Goal: Use online tool/utility: Utilize a website feature to perform a specific function

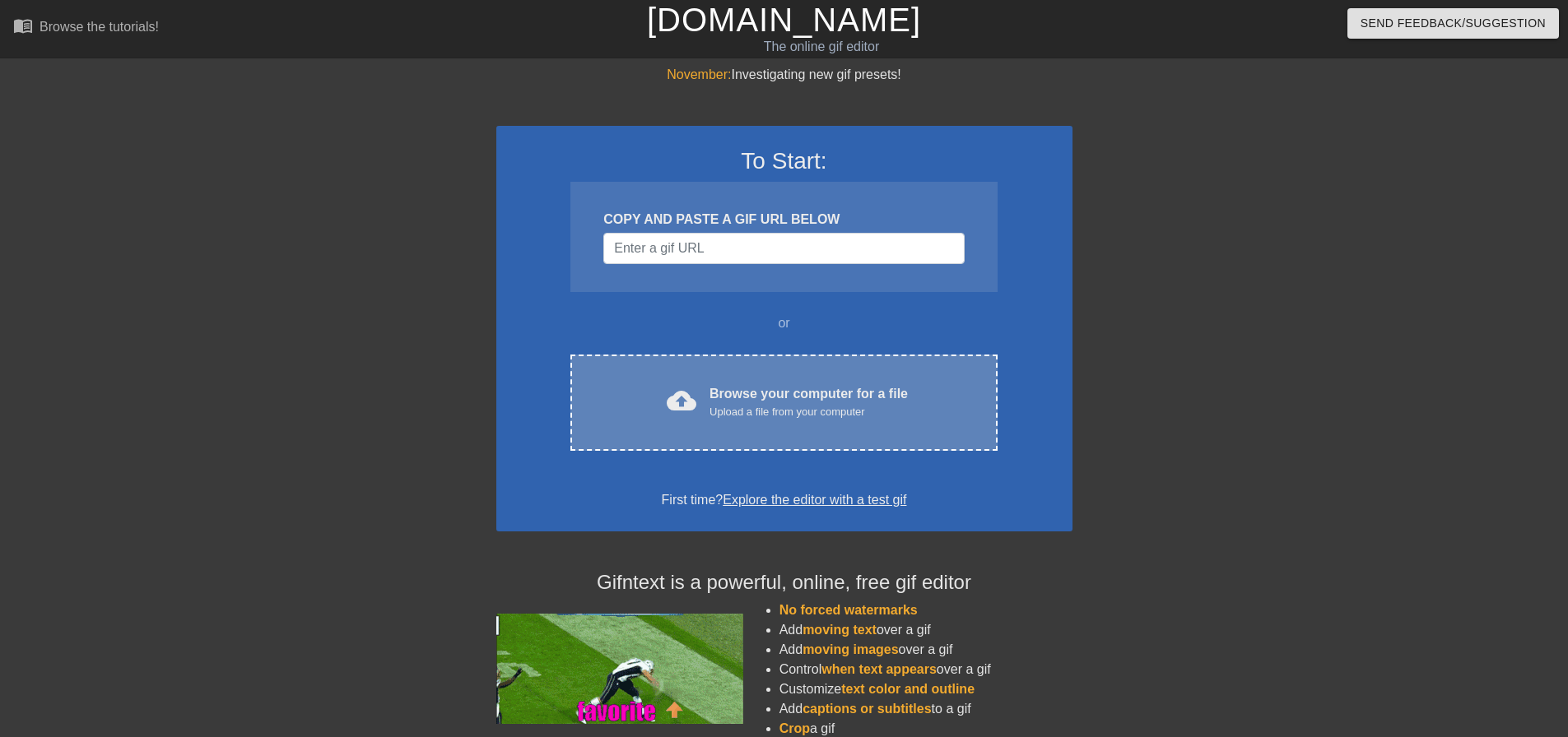
click at [796, 379] on div "cloud_upload Browse your computer for a file Upload a file from your computer C…" at bounding box center [784, 403] width 426 height 96
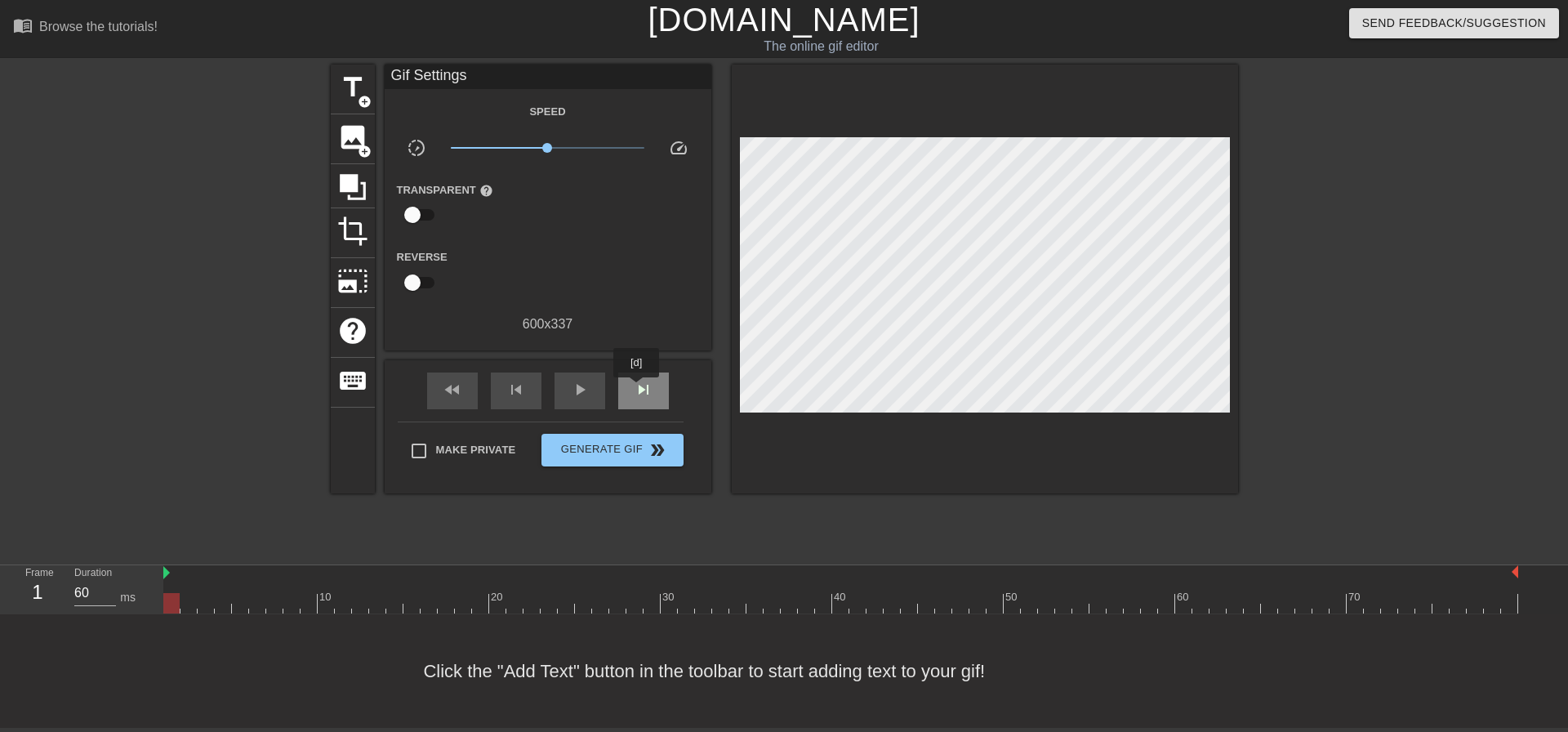
click at [637, 389] on span "skip_next" at bounding box center [644, 390] width 19 height 19
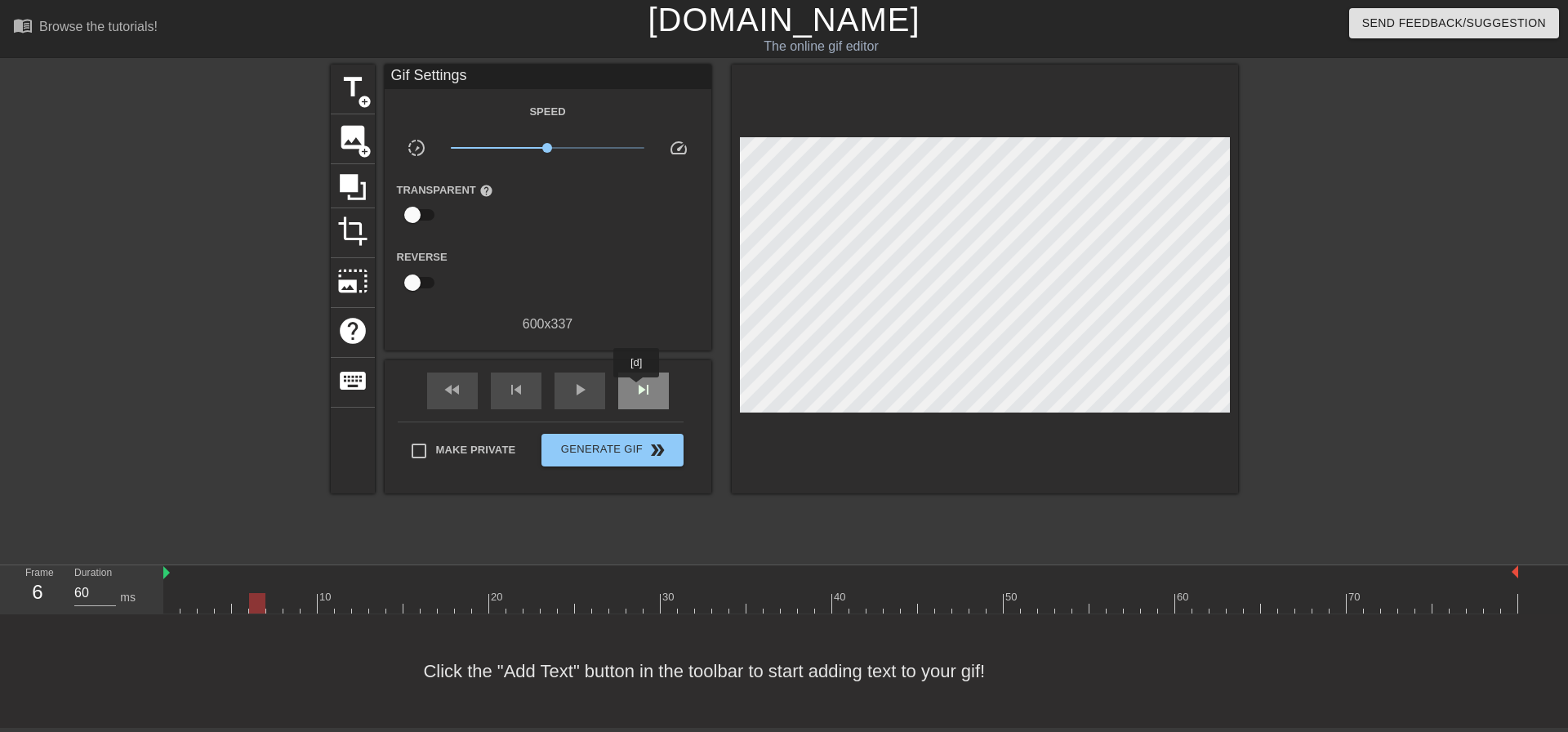
click at [637, 389] on span "skip_next" at bounding box center [644, 390] width 19 height 19
click at [353, 136] on span "image" at bounding box center [352, 137] width 31 height 31
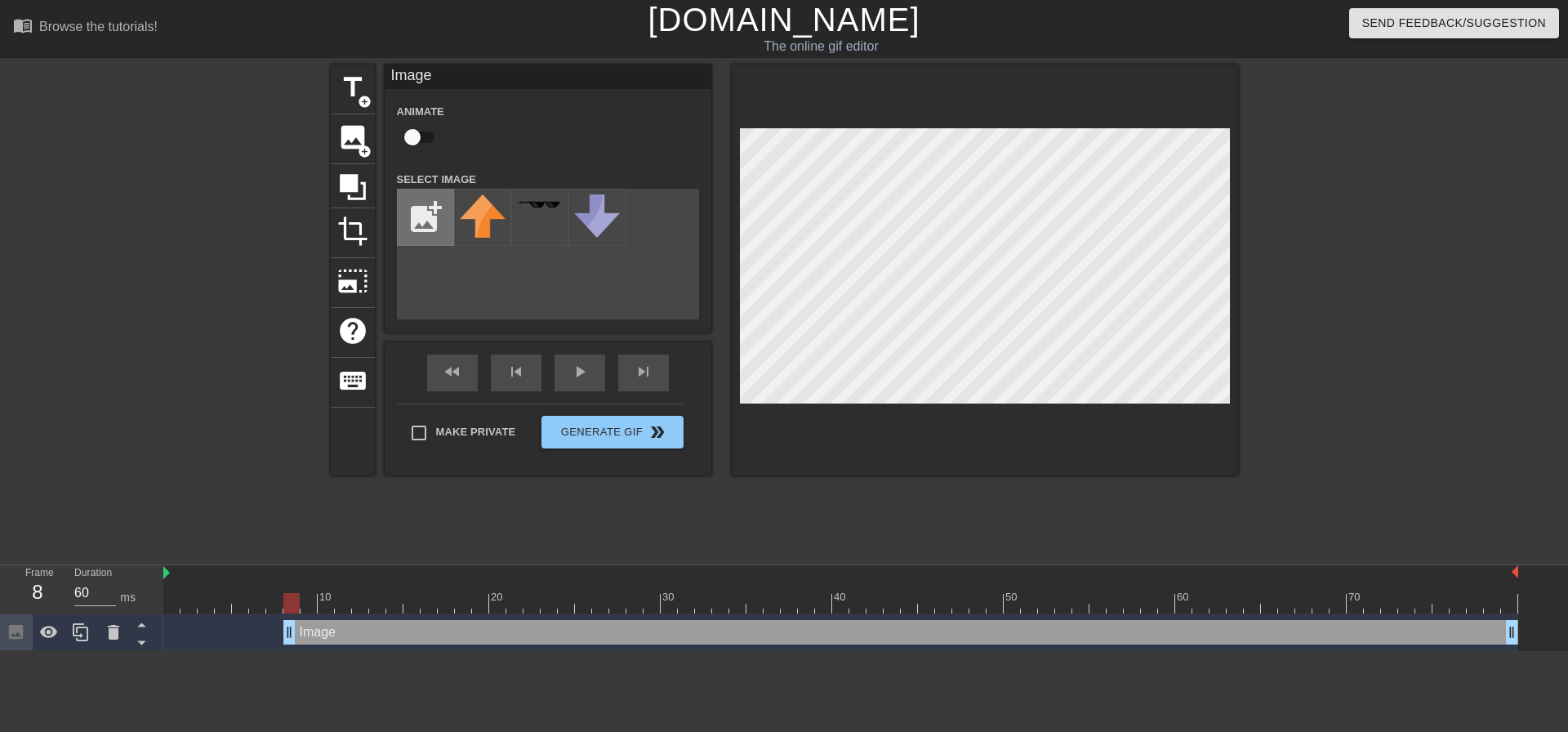
click at [420, 211] on input "file" at bounding box center [425, 217] width 56 height 56
type input "C:\fakepath\birdo no wordso.png"
click at [480, 214] on img at bounding box center [483, 217] width 46 height 44
click at [434, 138] on input "checkbox" at bounding box center [412, 137] width 93 height 31
checkbox input "true"
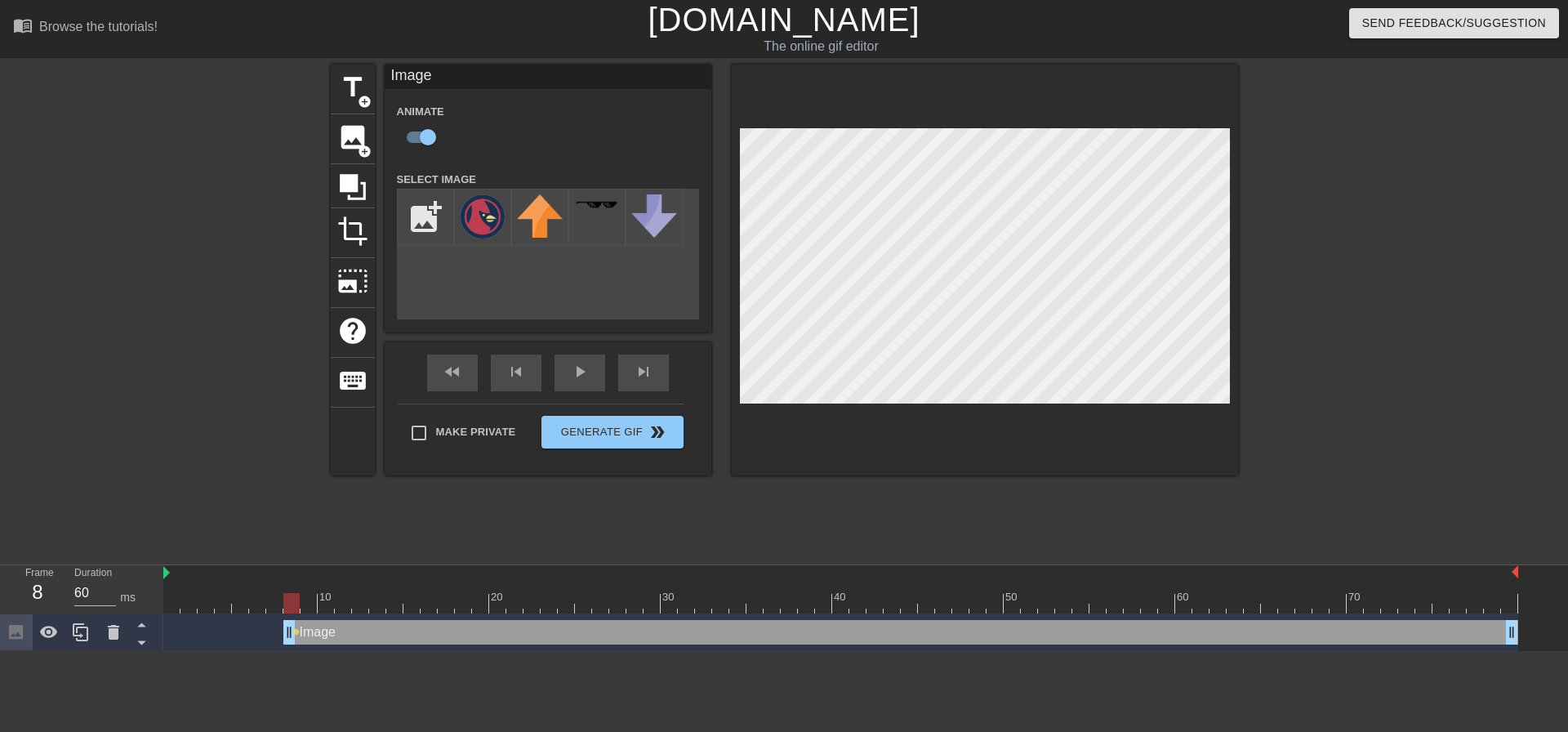
click at [564, 152] on div "Animate" at bounding box center [548, 127] width 327 height 52
click at [418, 135] on input "checkbox" at bounding box center [427, 137] width 93 height 31
checkbox input "false"
click at [435, 139] on input "checkbox" at bounding box center [412, 137] width 93 height 31
checkbox input "true"
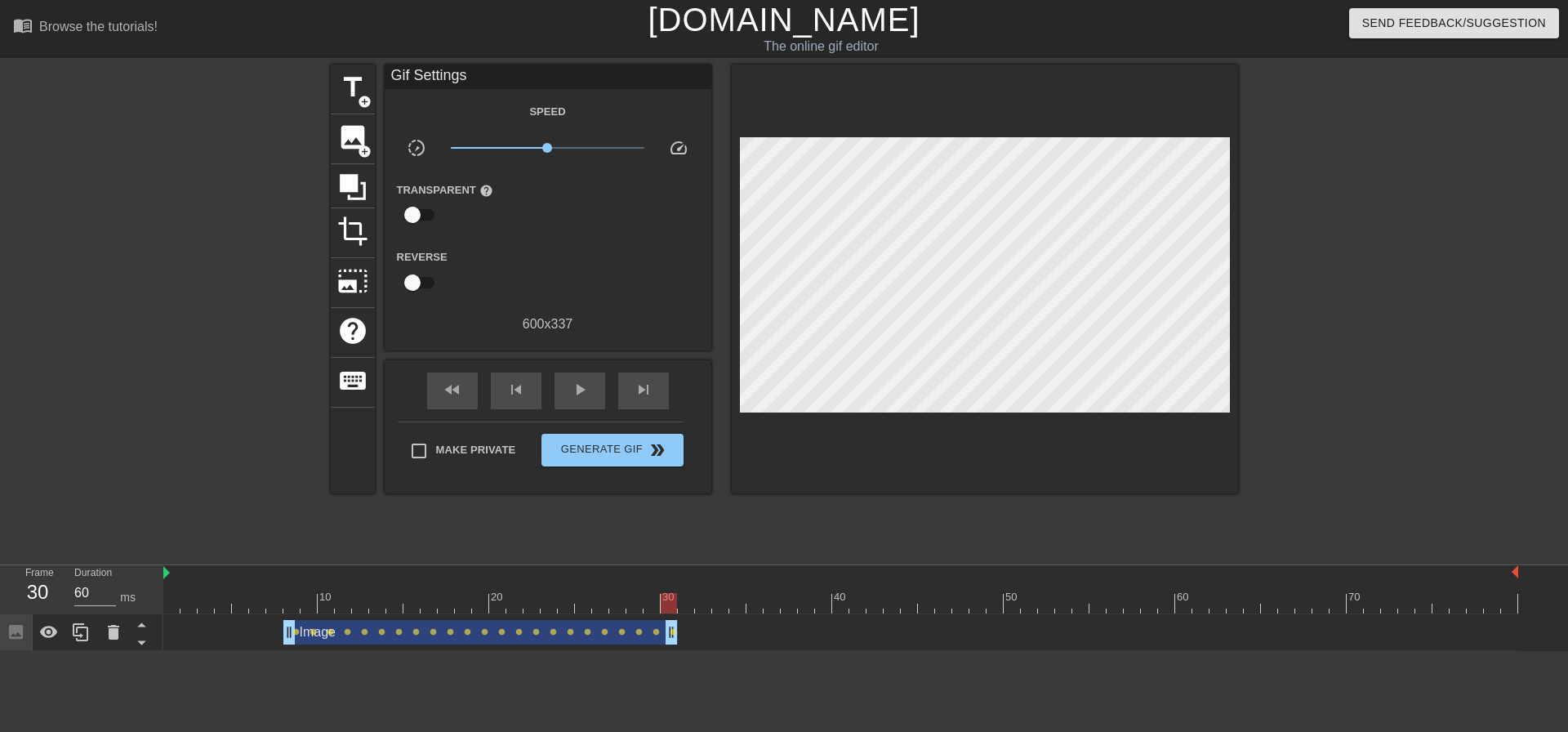
drag, startPoint x: 1511, startPoint y: 632, endPoint x: 676, endPoint y: 552, distance: 838.8
click at [676, 554] on div "menu_book Browse the tutorials! [DOMAIN_NAME] The online gif editor Send Feedba…" at bounding box center [784, 326] width 1568 height 652
click at [461, 400] on div "fast_rewind" at bounding box center [452, 391] width 51 height 36
click at [570, 397] on span "play_arrow" at bounding box center [579, 390] width 19 height 19
click at [570, 397] on span "pause" at bounding box center [579, 390] width 19 height 19
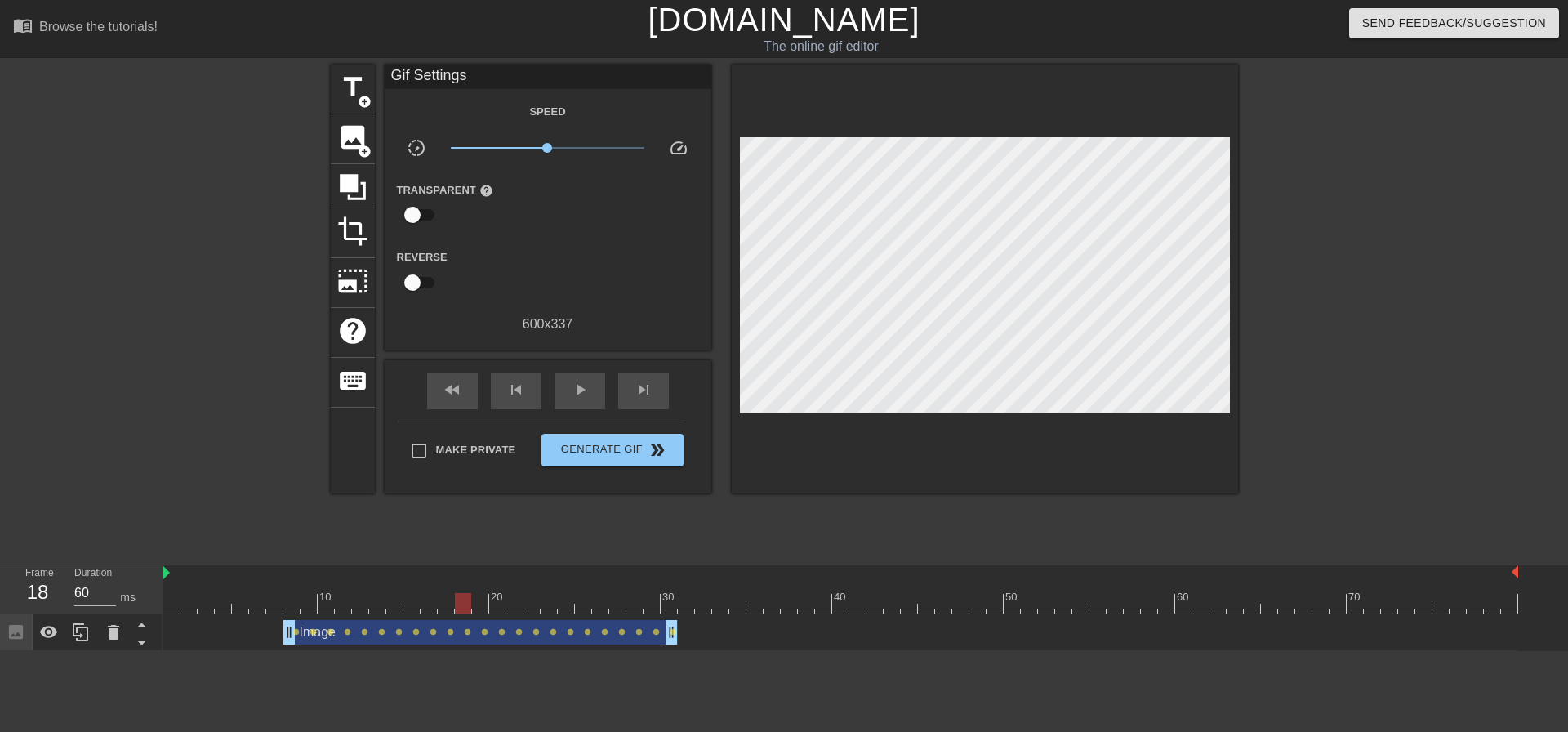
click at [263, 590] on div at bounding box center [258, 591] width 17 height 20
click at [579, 390] on span "play_arrow" at bounding box center [579, 390] width 19 height 19
click at [579, 390] on span "pause" at bounding box center [579, 390] width 19 height 19
click at [641, 393] on span "skip_next" at bounding box center [644, 390] width 19 height 19
click at [641, 392] on span "skip_next" at bounding box center [644, 390] width 19 height 19
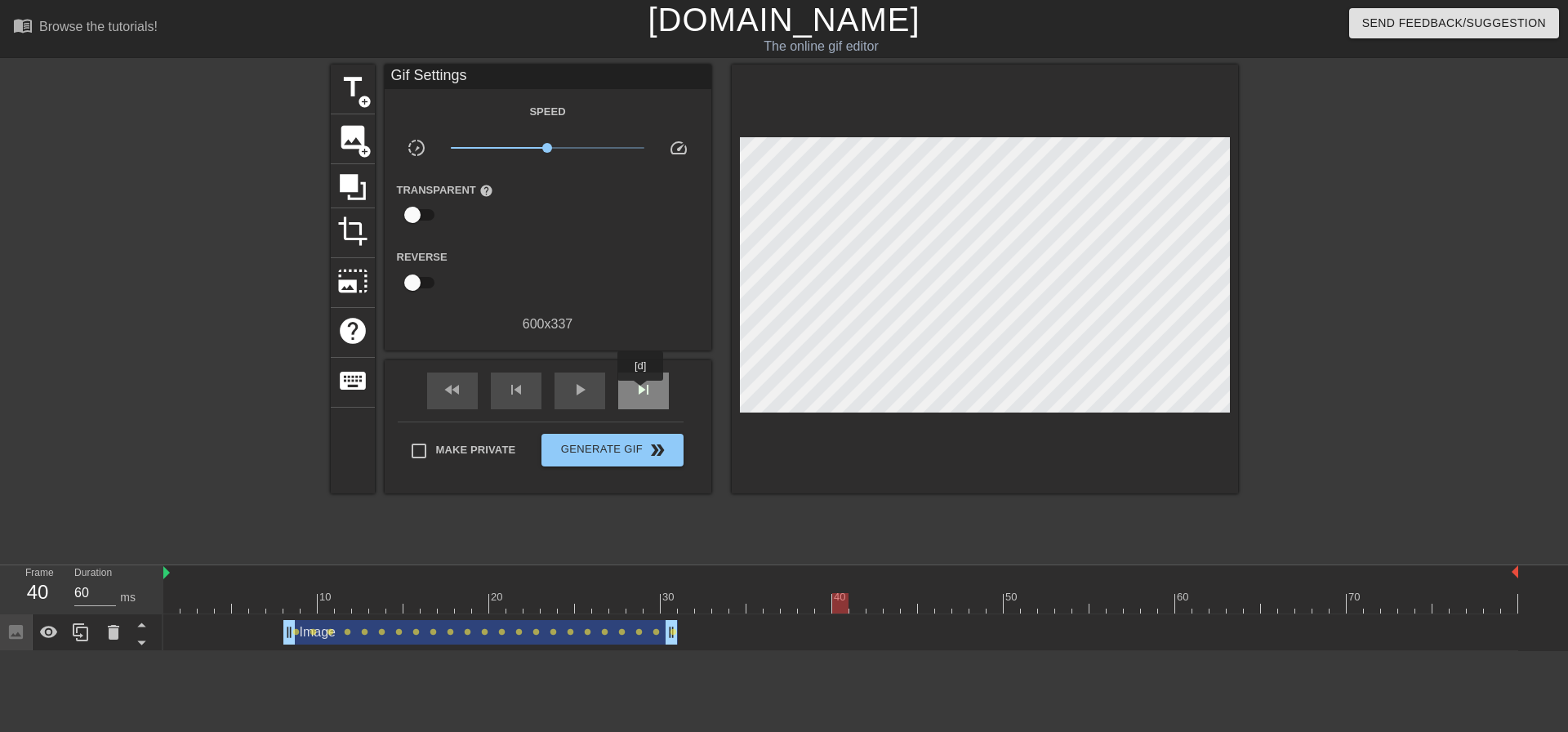
click at [641, 392] on span "skip_next" at bounding box center [644, 390] width 19 height 19
click at [642, 392] on span "skip_next" at bounding box center [644, 390] width 19 height 19
click at [643, 392] on span "skip_next" at bounding box center [644, 390] width 19 height 19
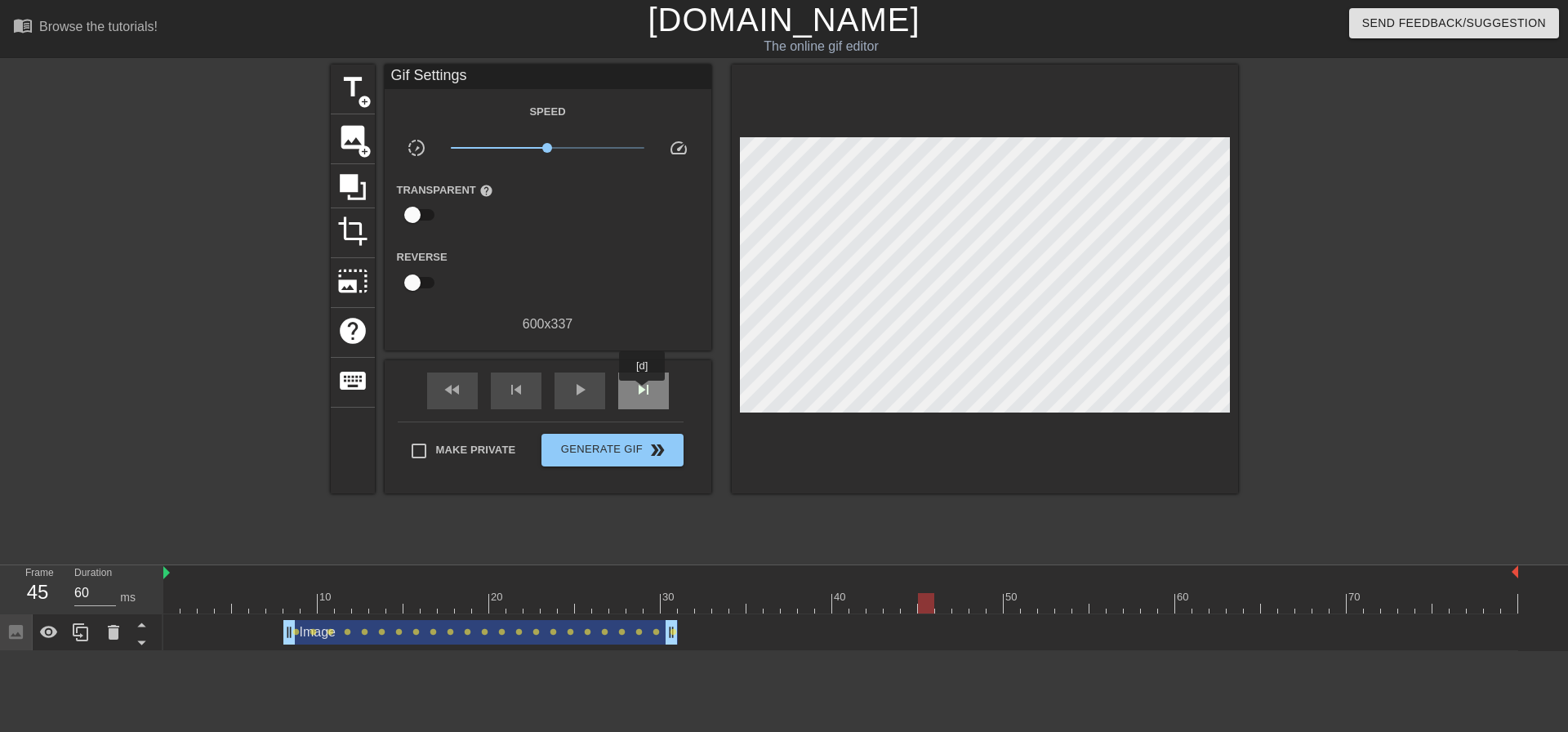
click at [643, 392] on span "skip_next" at bounding box center [644, 390] width 19 height 19
click at [532, 393] on div "skip_previous" at bounding box center [516, 391] width 51 height 36
click at [631, 387] on div "skip_next" at bounding box center [644, 391] width 51 height 36
click at [360, 137] on span "image" at bounding box center [352, 137] width 31 height 31
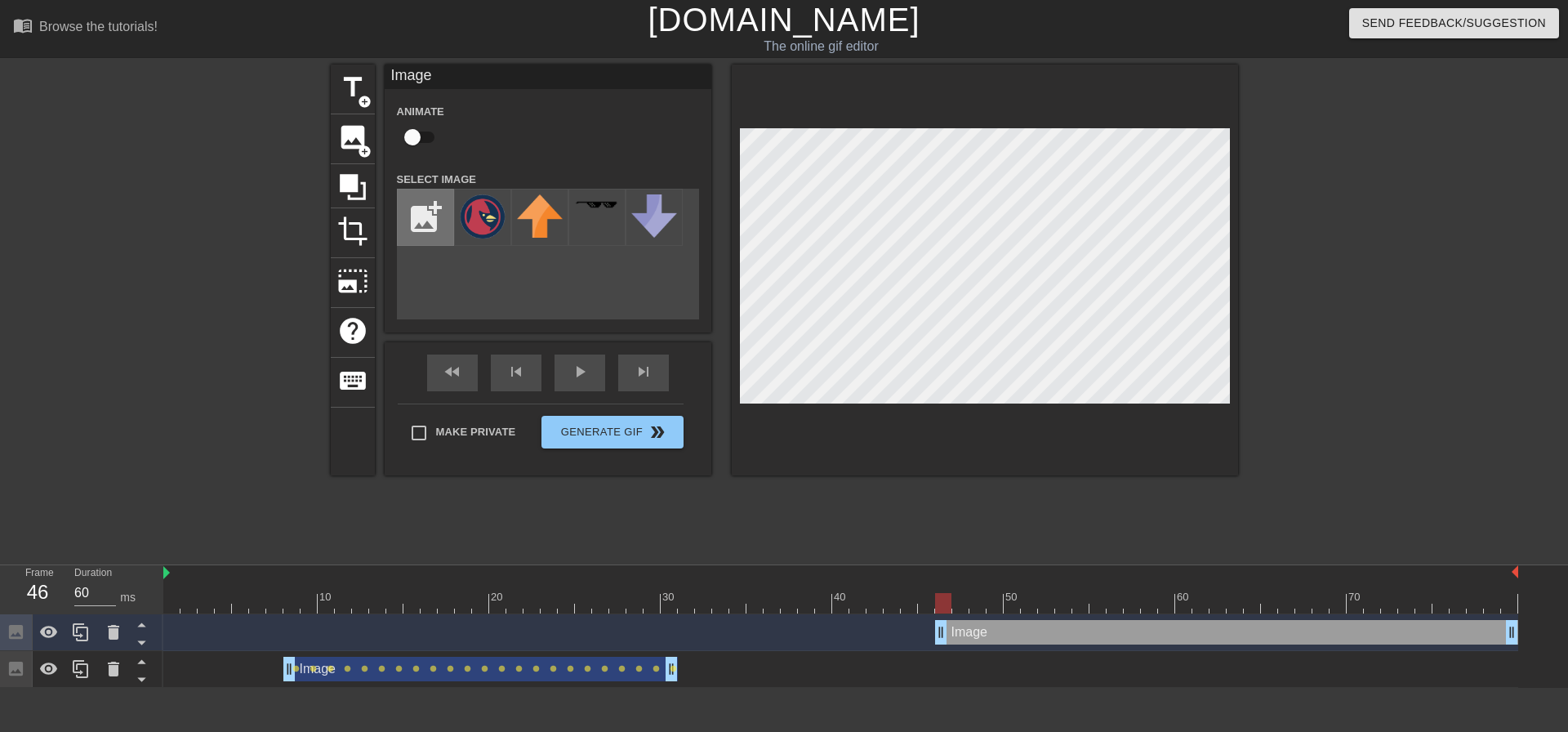
click at [432, 225] on input "file" at bounding box center [425, 217] width 56 height 56
type input "C:\fakepath\Cubs L Flag.PNG"
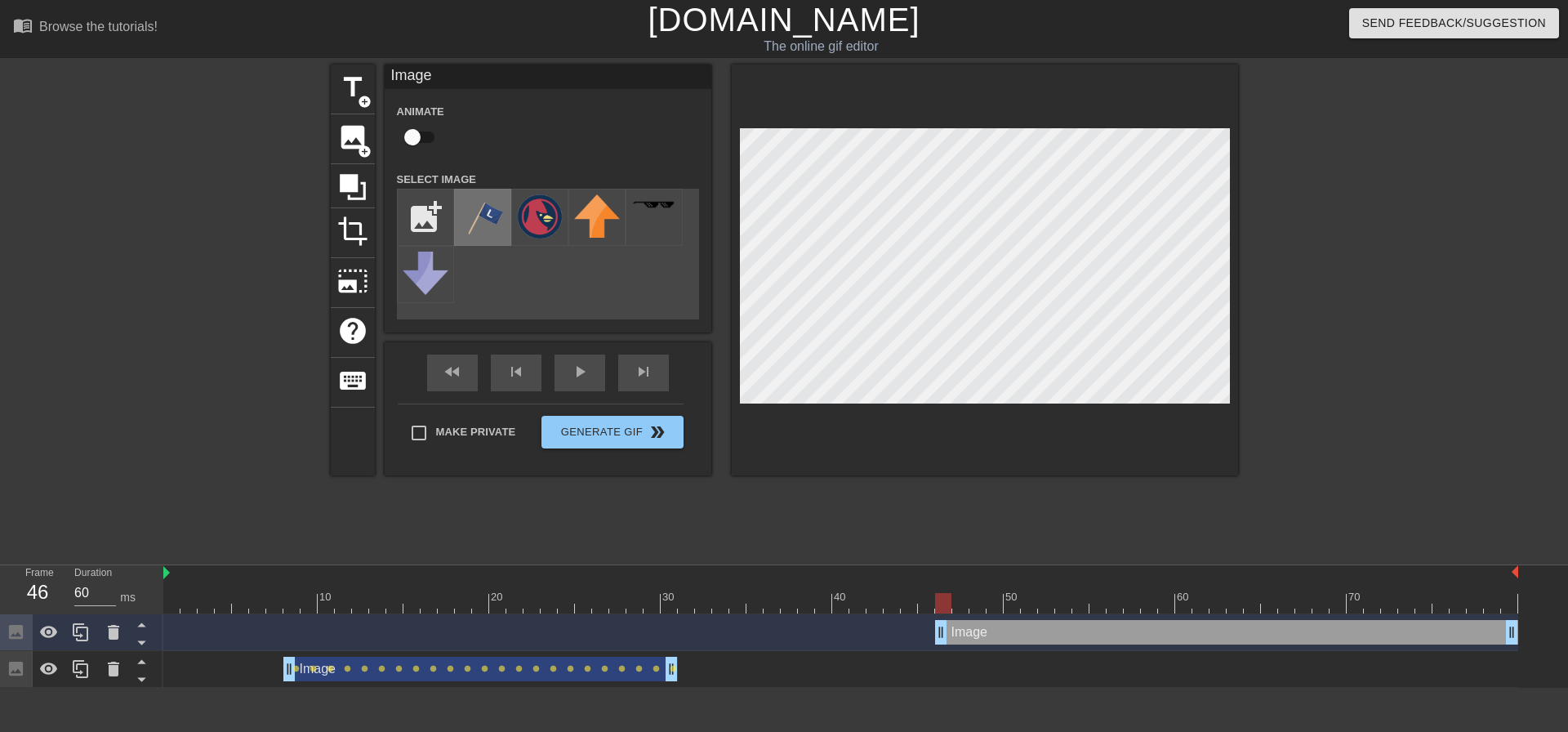
click at [491, 219] on img at bounding box center [483, 216] width 46 height 43
click at [425, 134] on input "checkbox" at bounding box center [412, 137] width 93 height 31
checkbox input "true"
click at [737, 278] on div at bounding box center [985, 269] width 507 height 411
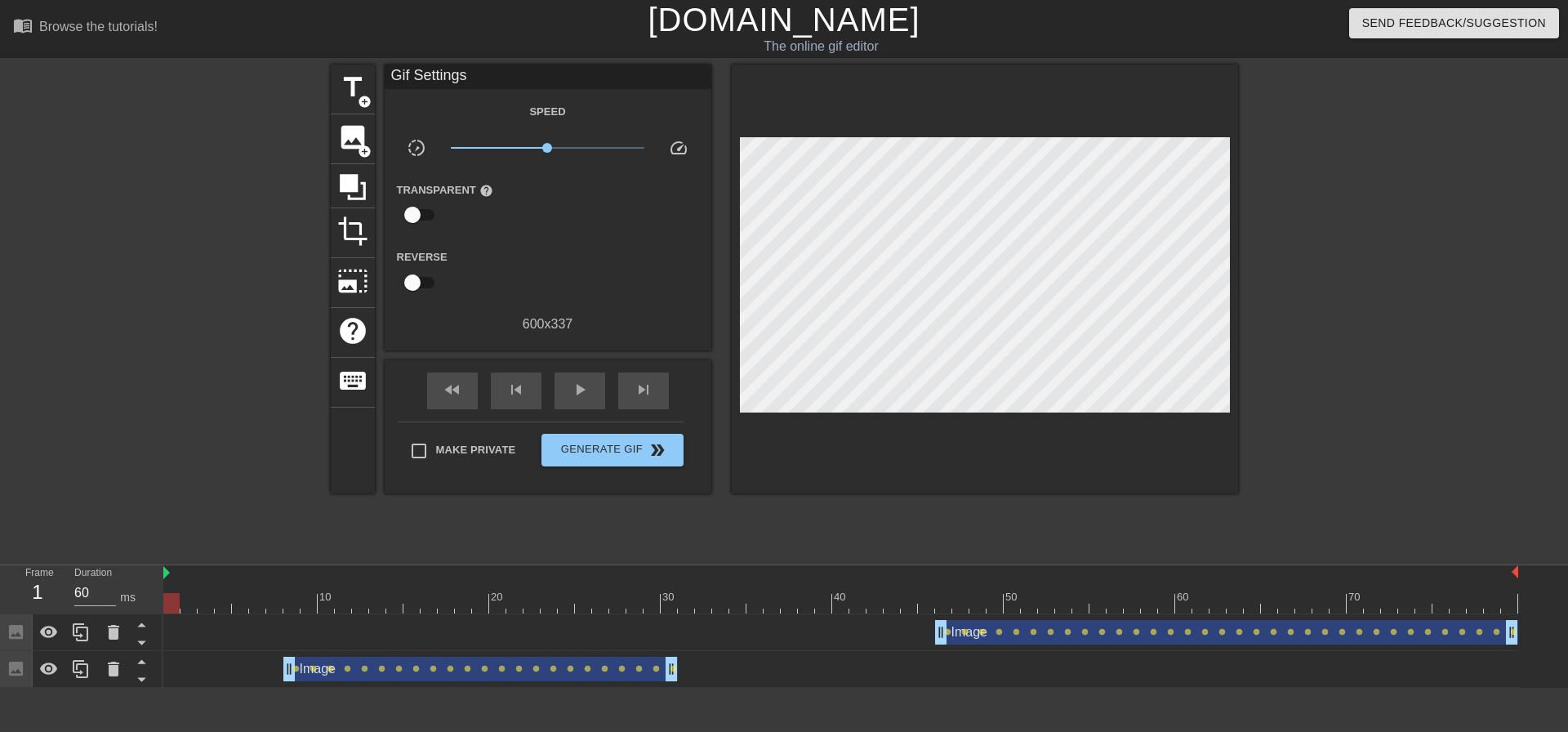
click at [1053, 423] on div at bounding box center [985, 279] width 507 height 429
drag, startPoint x: 164, startPoint y: 573, endPoint x: 196, endPoint y: 575, distance: 32.1
click at [196, 575] on div "10 20 30 40 50 60 70" at bounding box center [841, 589] width 1355 height 48
click at [449, 385] on span "fast_rewind" at bounding box center [452, 390] width 19 height 19
click at [582, 385] on span "play_arrow" at bounding box center [579, 390] width 19 height 19
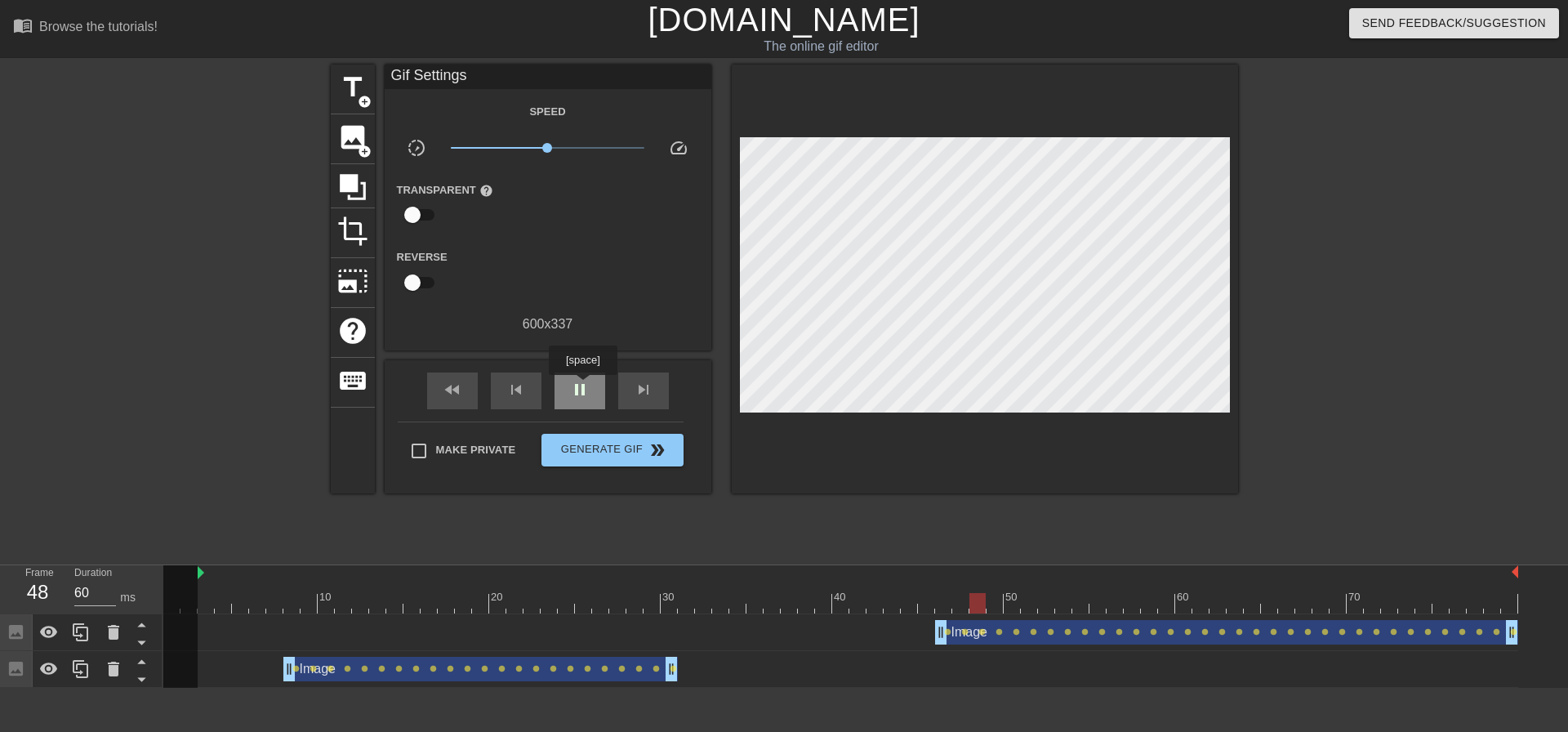
click at [582, 386] on span "pause" at bounding box center [579, 390] width 19 height 19
click at [654, 392] on div "skip_next" at bounding box center [644, 391] width 51 height 36
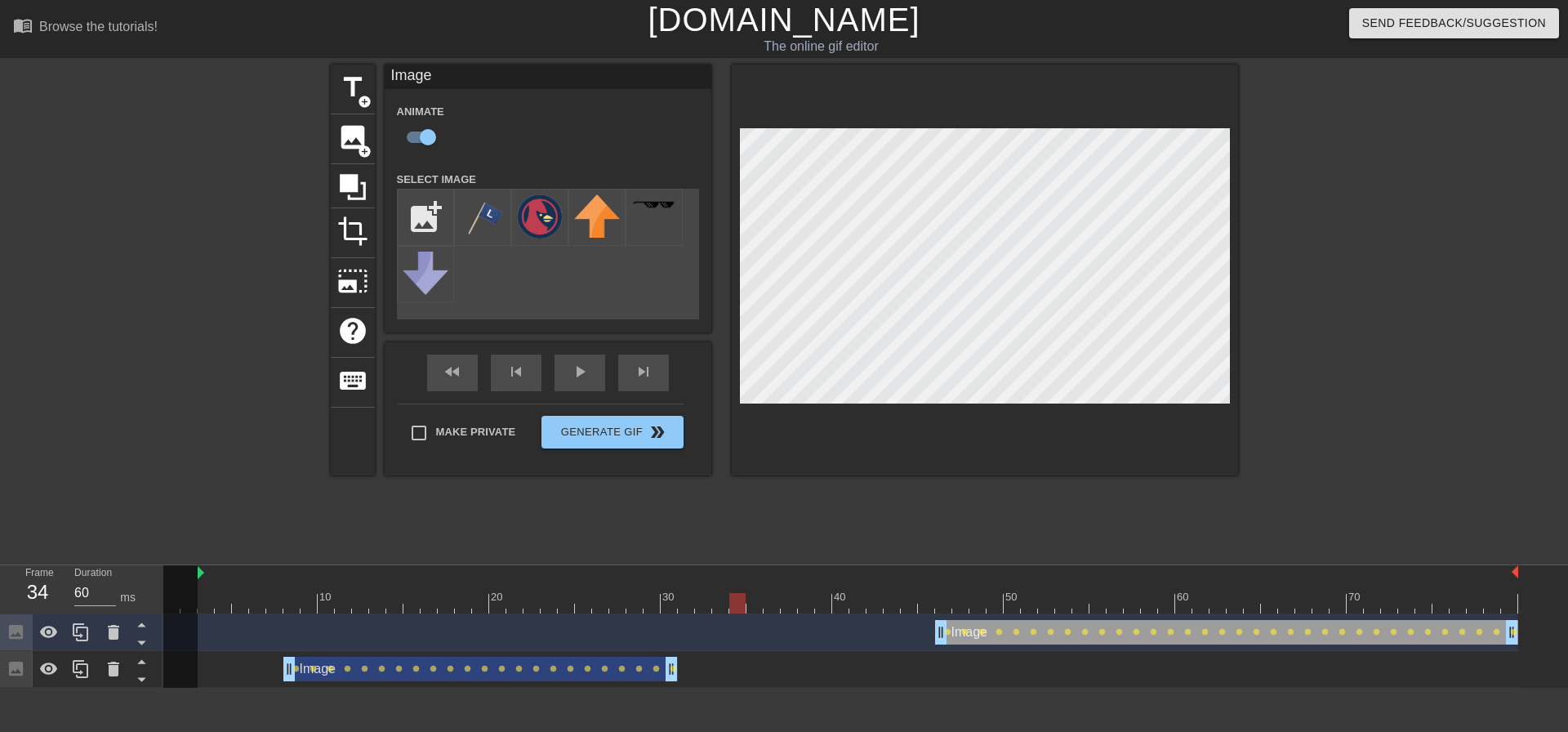
click at [736, 596] on div at bounding box center [841, 603] width 1355 height 20
click at [591, 381] on div "play_arrow" at bounding box center [579, 373] width 51 height 36
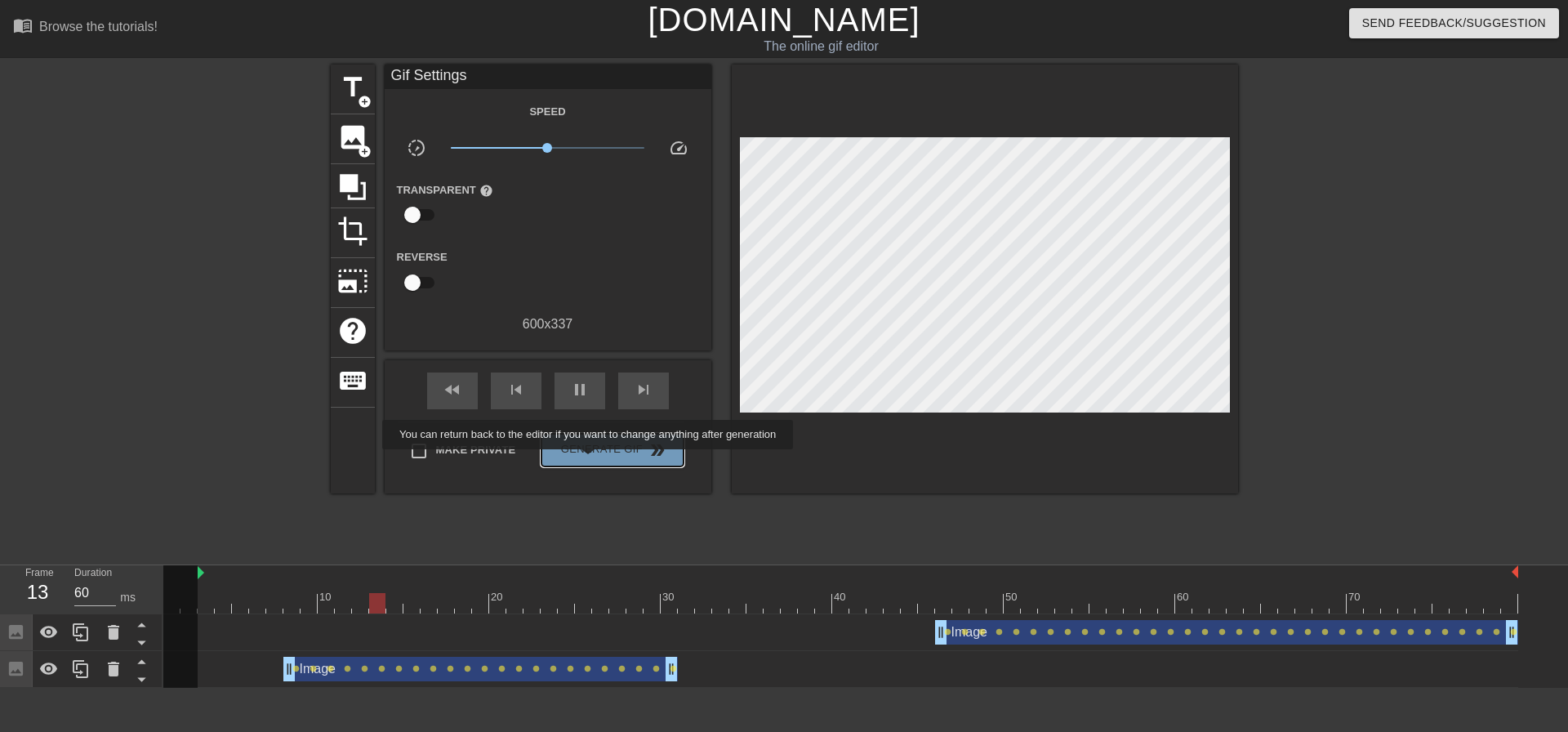
click at [590, 460] on button "Generate Gif double_arrow" at bounding box center [612, 450] width 142 height 33
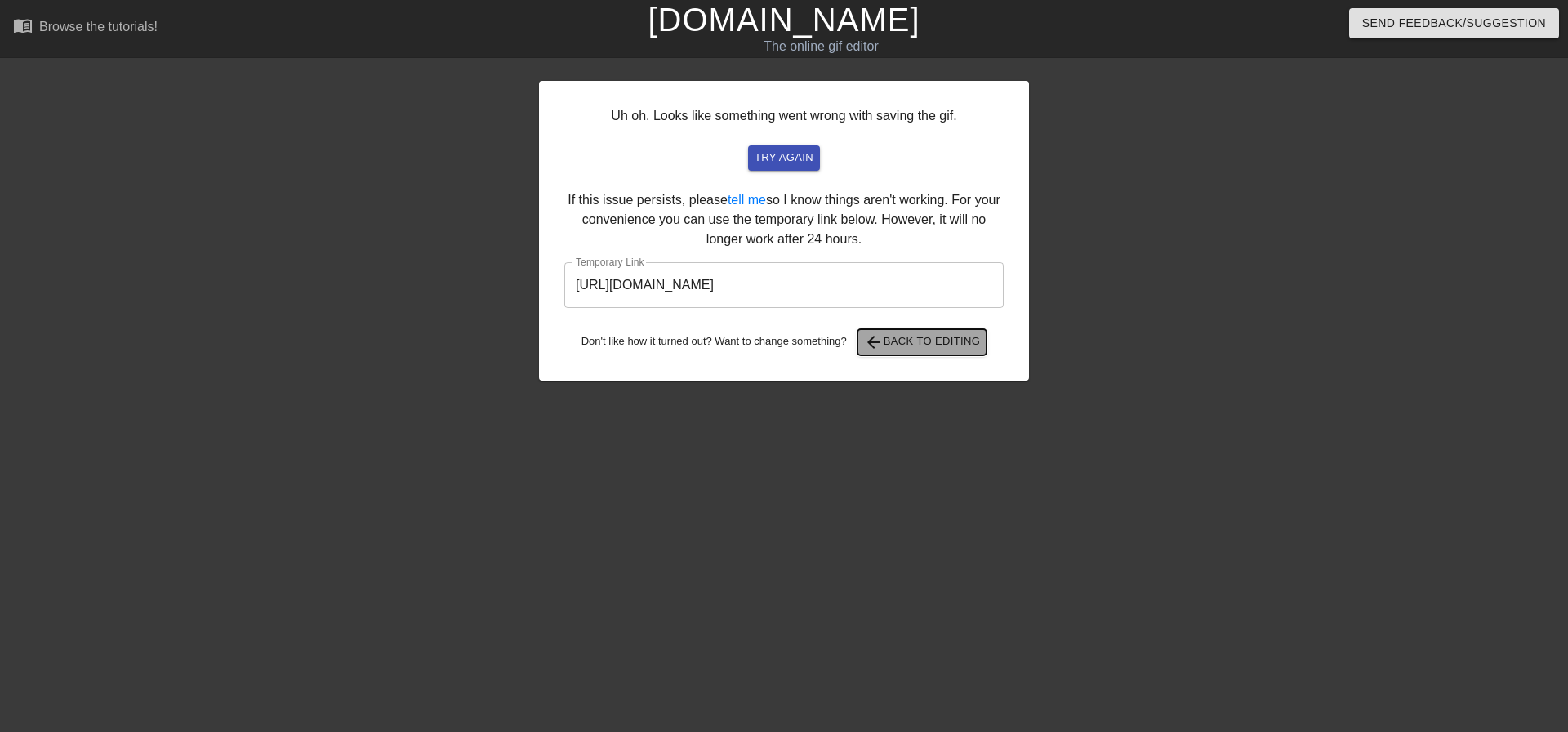
click at [926, 333] on span "arrow_back Back to Editing" at bounding box center [922, 342] width 117 height 19
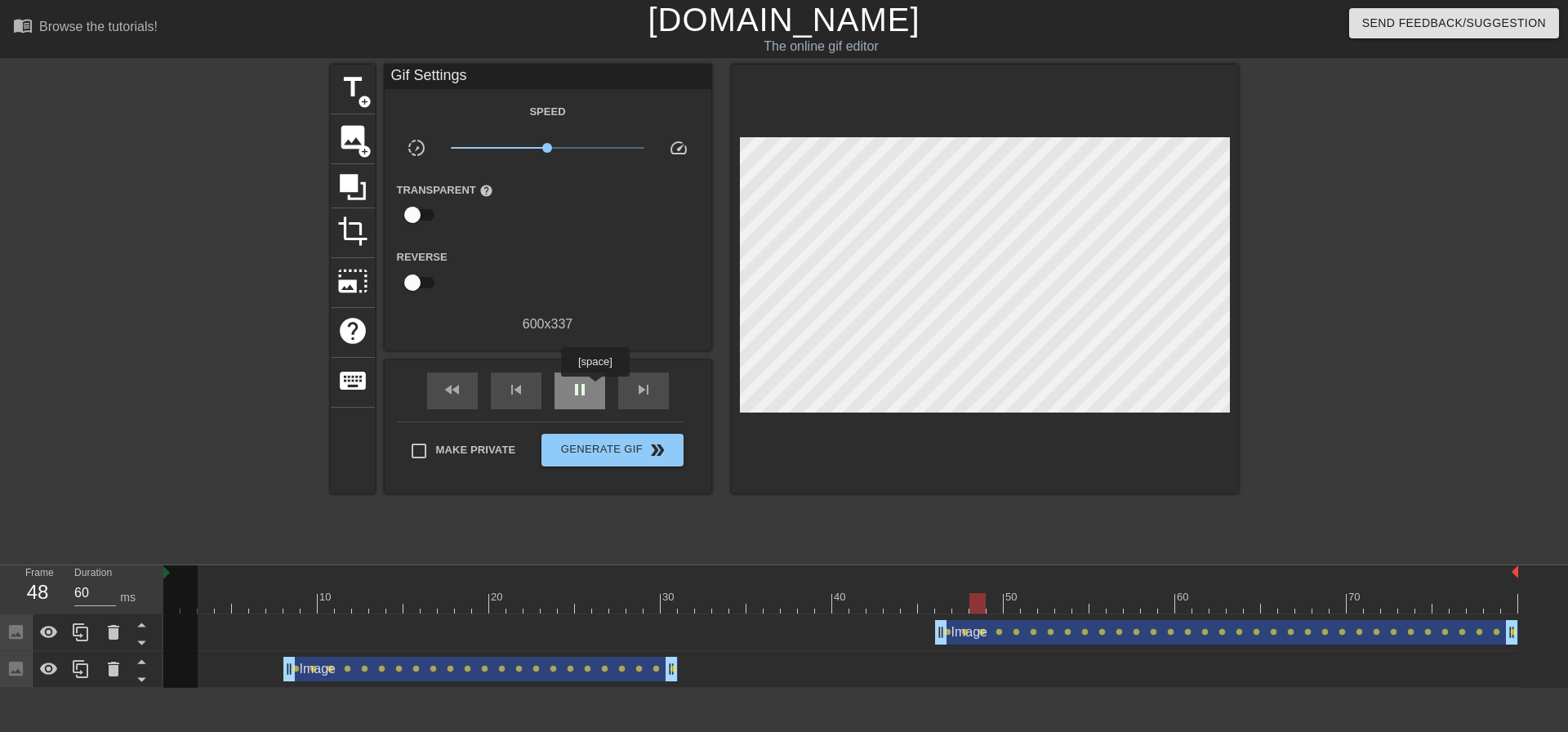
click at [595, 388] on div "pause" at bounding box center [579, 391] width 51 height 36
click at [519, 391] on span "skip_previous" at bounding box center [516, 390] width 19 height 19
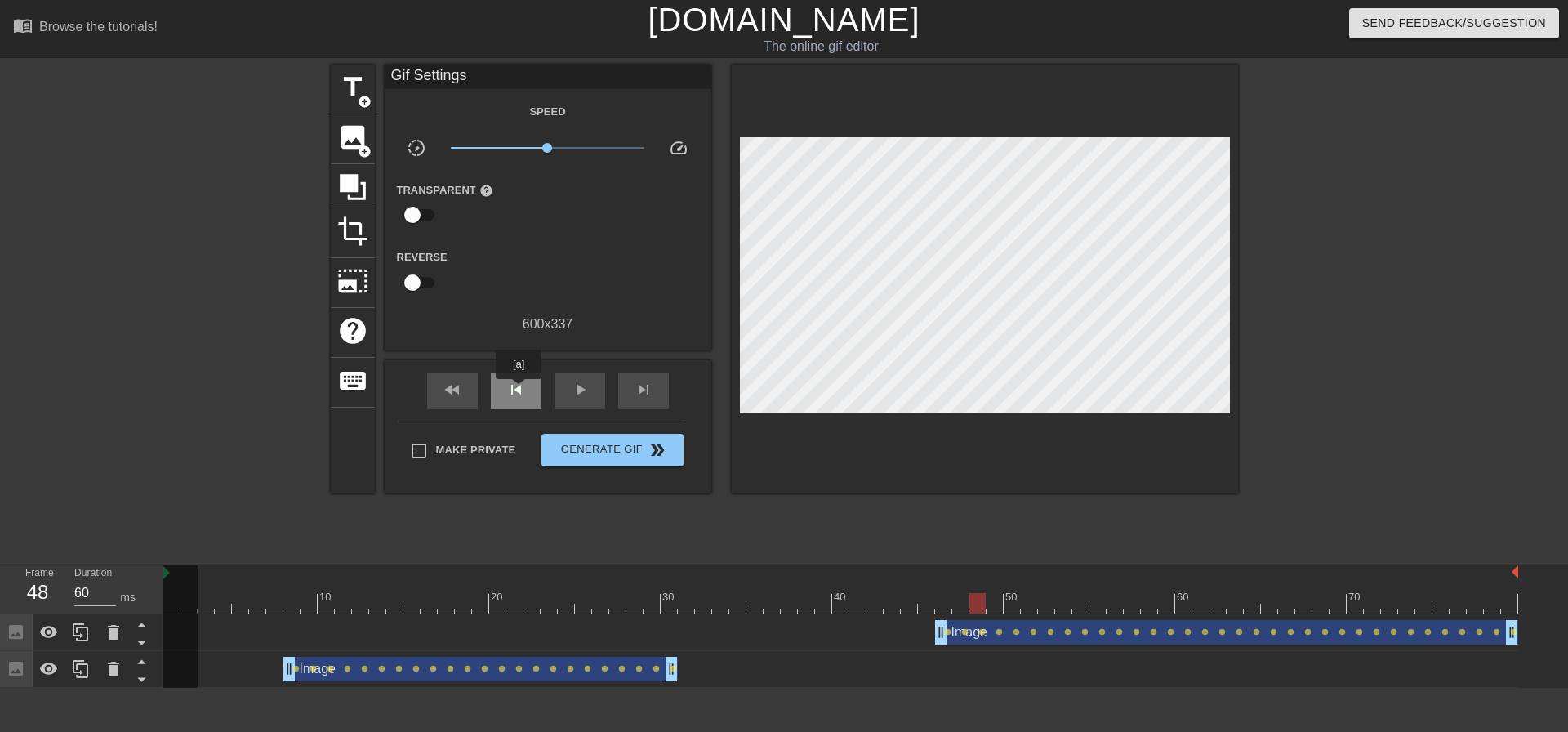
click at [519, 391] on span "skip_previous" at bounding box center [516, 390] width 19 height 19
click at [646, 391] on span "skip_next" at bounding box center [644, 390] width 19 height 19
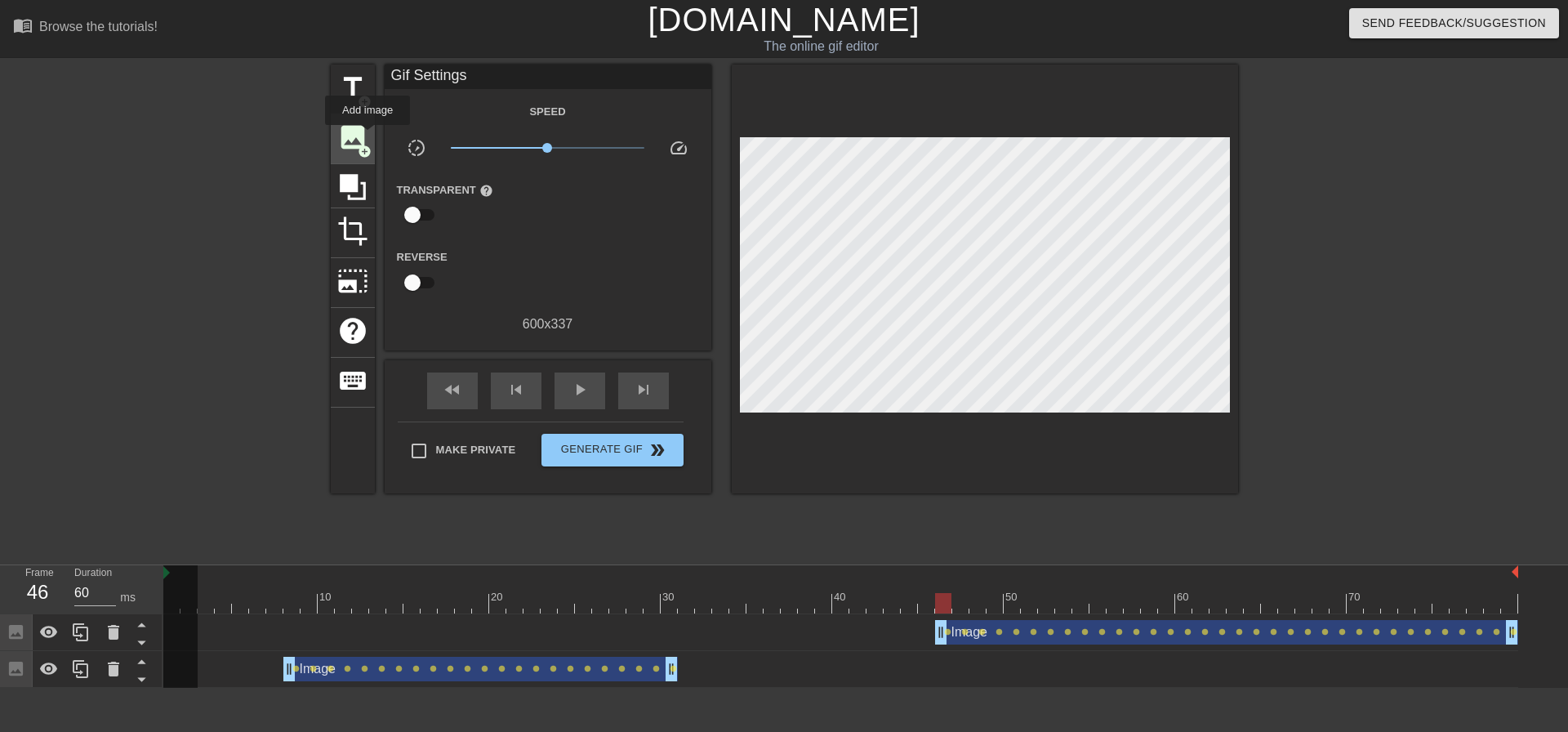
click at [368, 136] on span "image" at bounding box center [352, 137] width 31 height 31
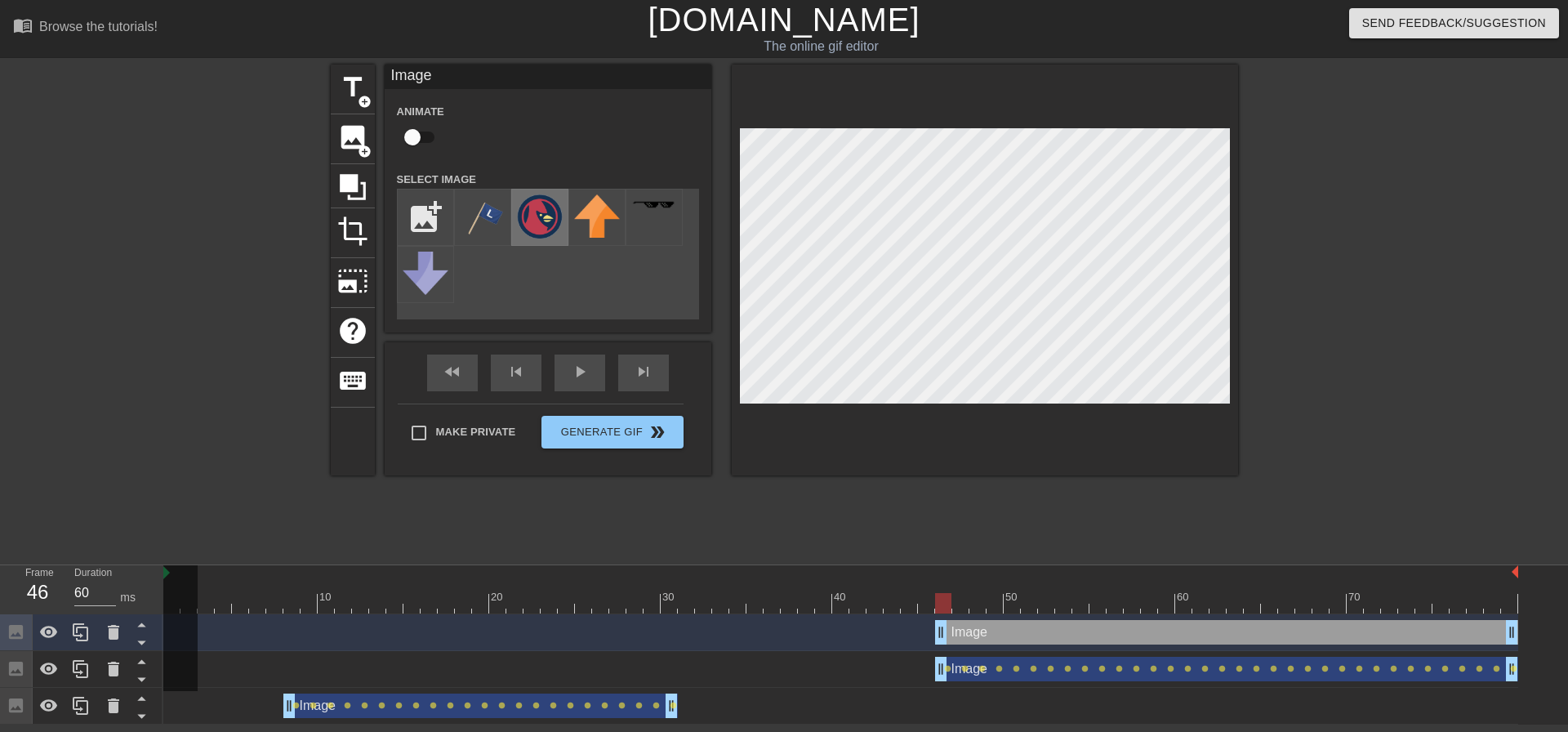
click at [534, 209] on img at bounding box center [540, 217] width 46 height 44
click at [397, 135] on input "checkbox" at bounding box center [412, 137] width 93 height 31
checkbox input "true"
click at [584, 377] on div "play_arrow" at bounding box center [579, 373] width 51 height 36
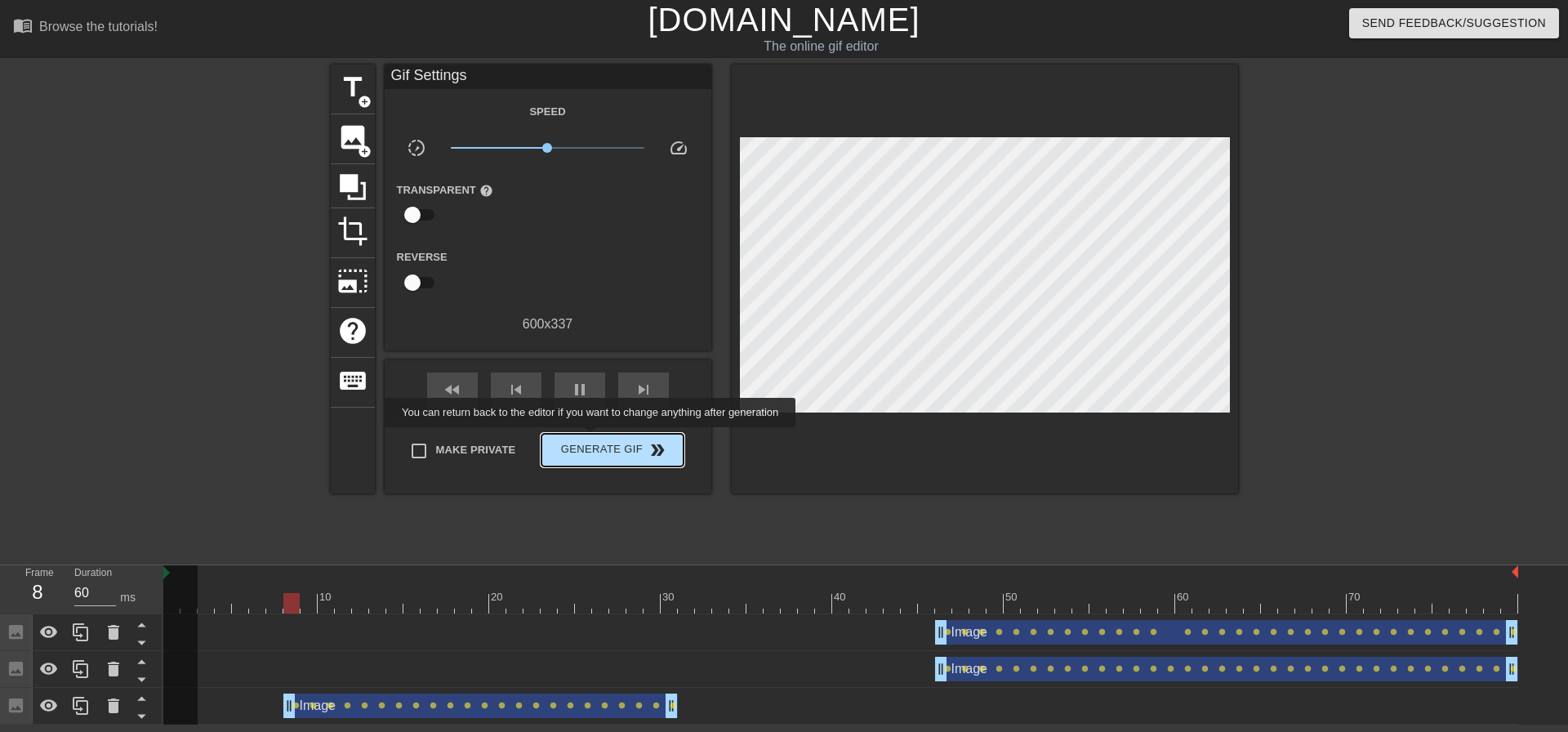
click at [592, 441] on span "Generate Gif double_arrow" at bounding box center [612, 450] width 128 height 19
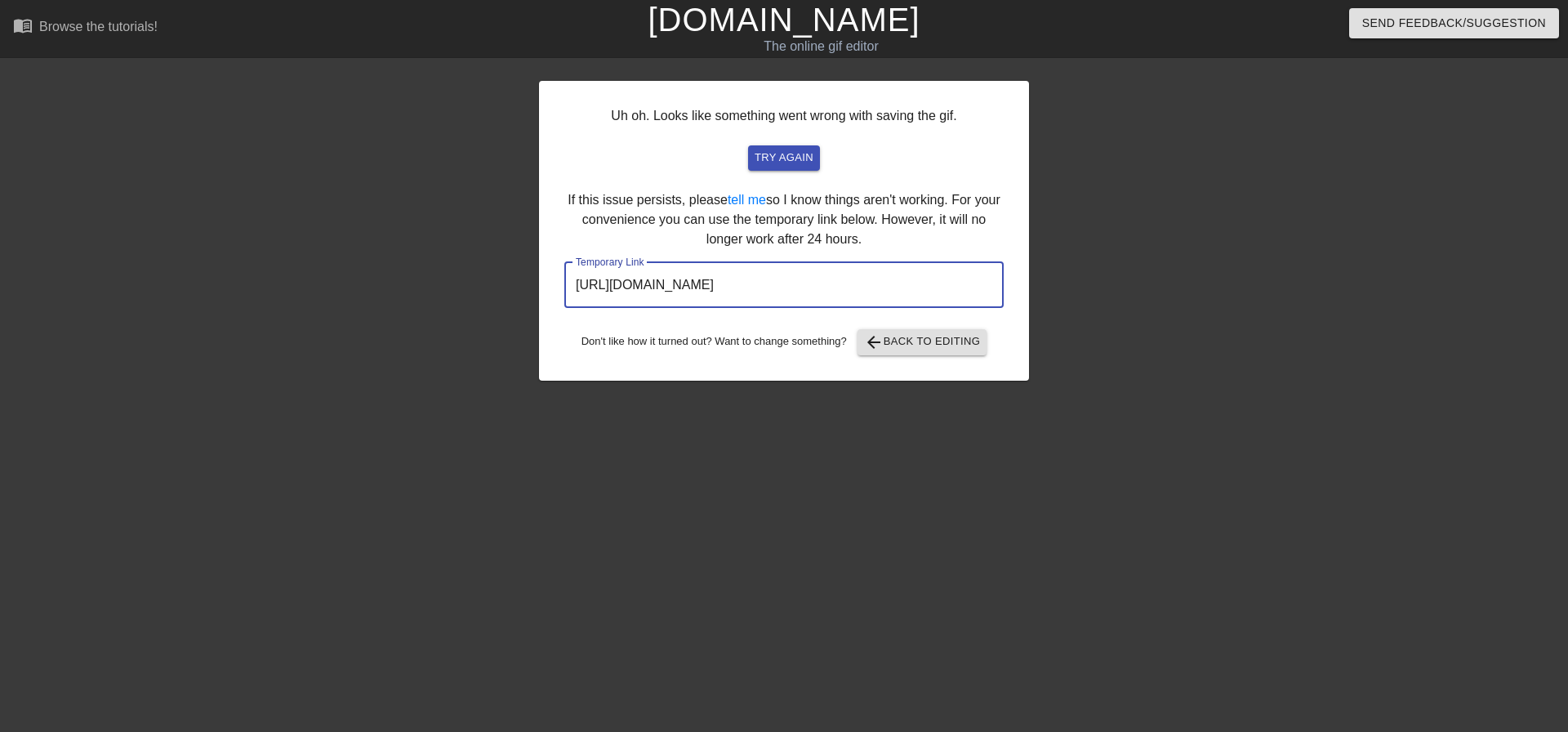
click at [781, 289] on input "[URL][DOMAIN_NAME]" at bounding box center [784, 286] width 440 height 46
